Goal: Download file/media

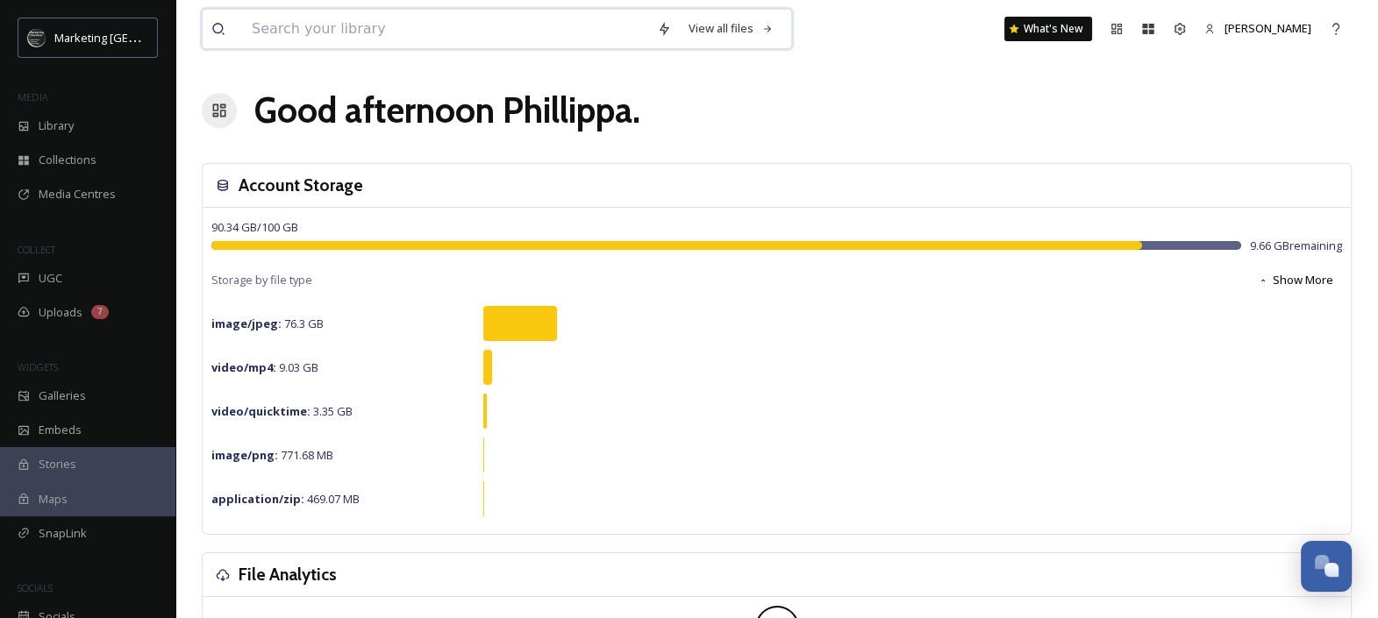
click at [281, 31] on input at bounding box center [445, 29] width 405 height 39
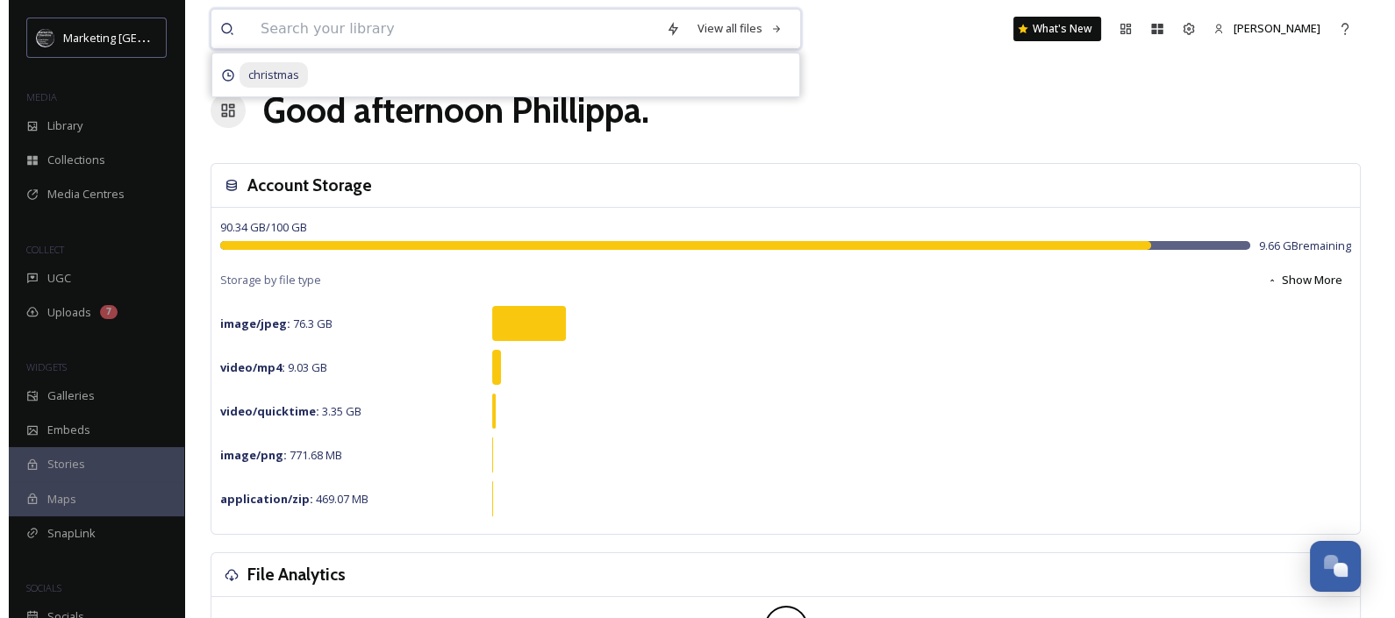
scroll to position [729, 0]
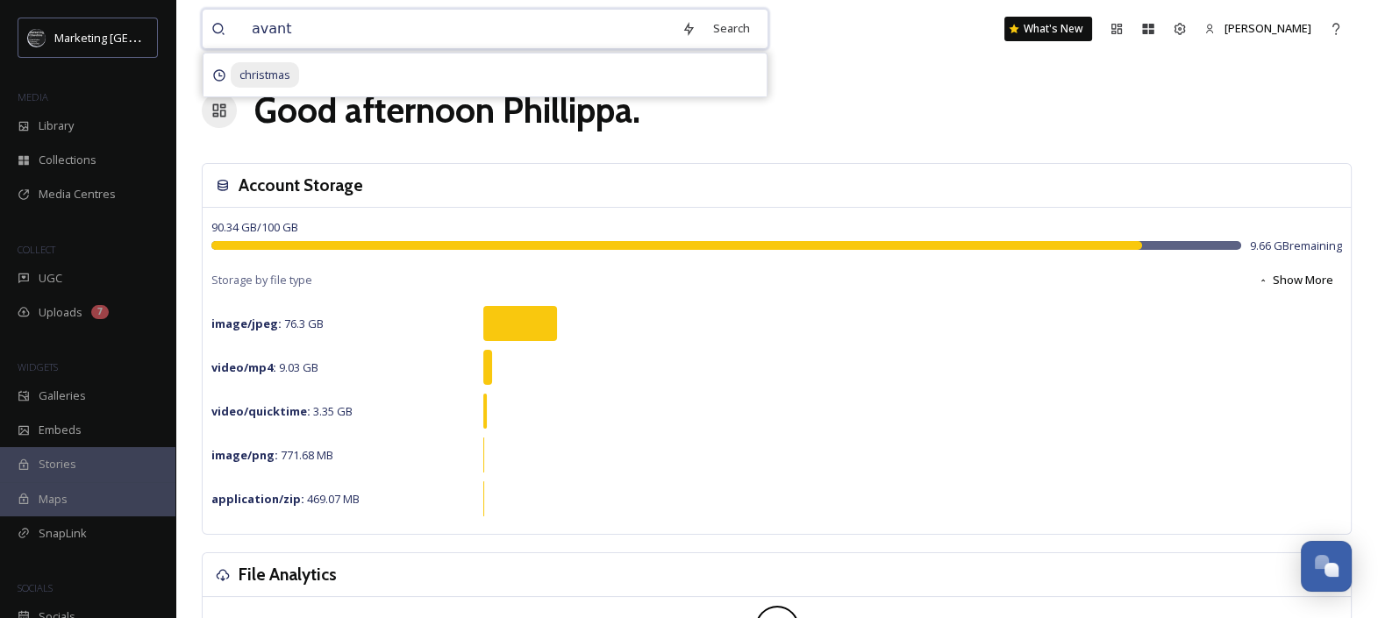
type input "avanti"
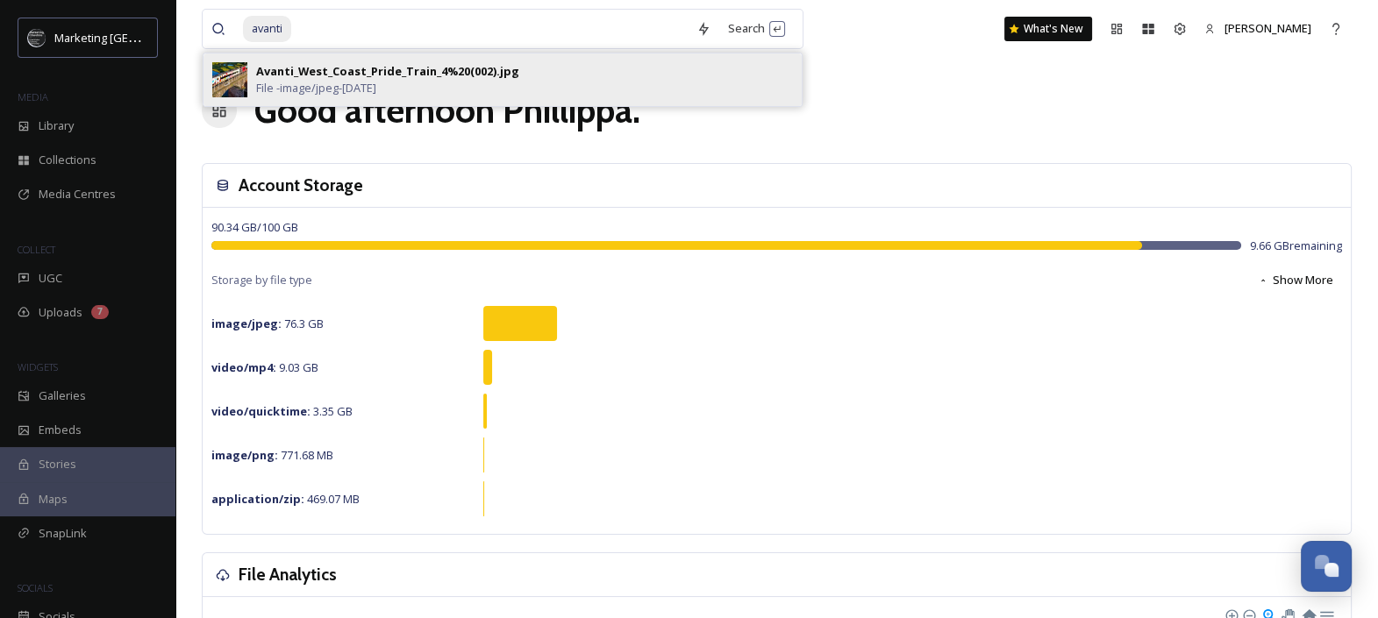
click at [339, 68] on div "Avanti_West_Coast_Pride_Train_4%20(002).jpg" at bounding box center [387, 71] width 263 height 17
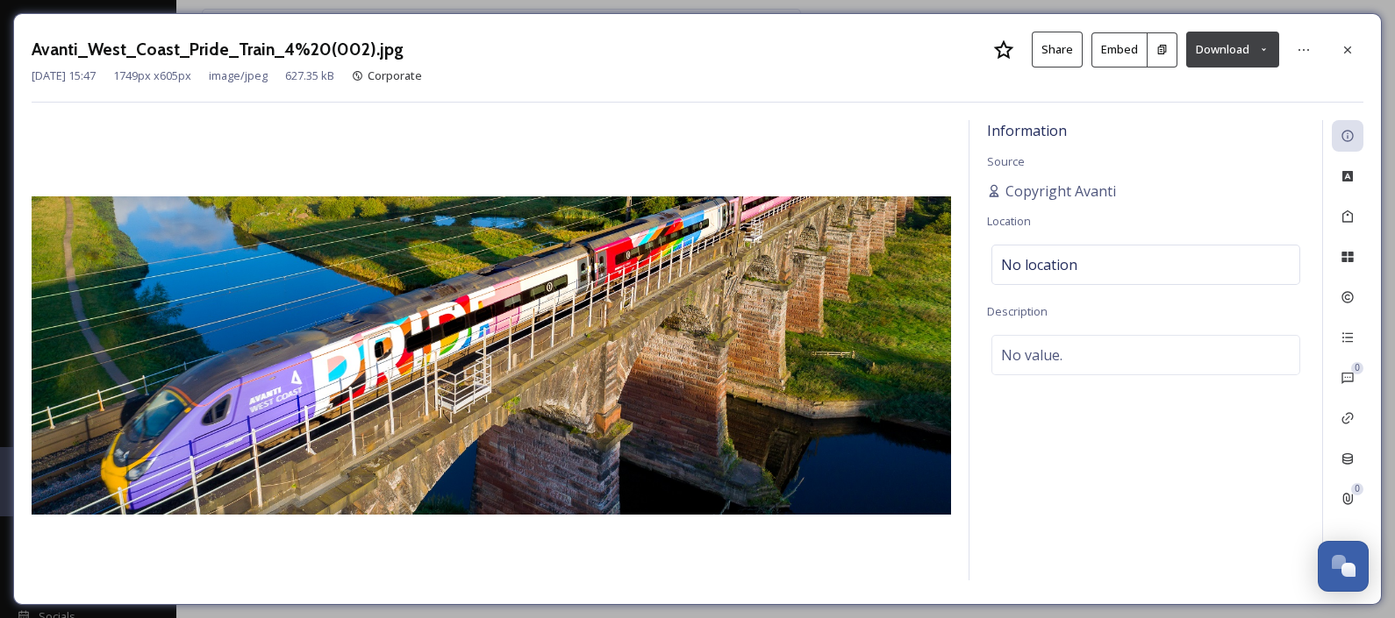
click at [1250, 47] on button "Download" at bounding box center [1232, 50] width 93 height 36
click at [1245, 87] on span "Download Original (1749 x 605)" at bounding box center [1187, 90] width 160 height 17
